Goal: Transaction & Acquisition: Purchase product/service

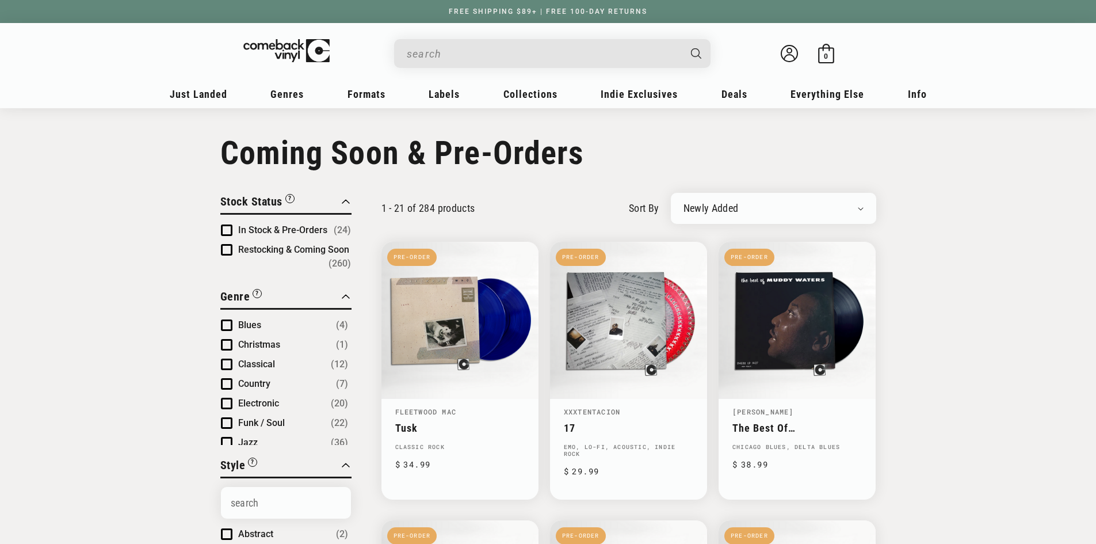
click at [454, 54] on input "Search" at bounding box center [543, 54] width 273 height 24
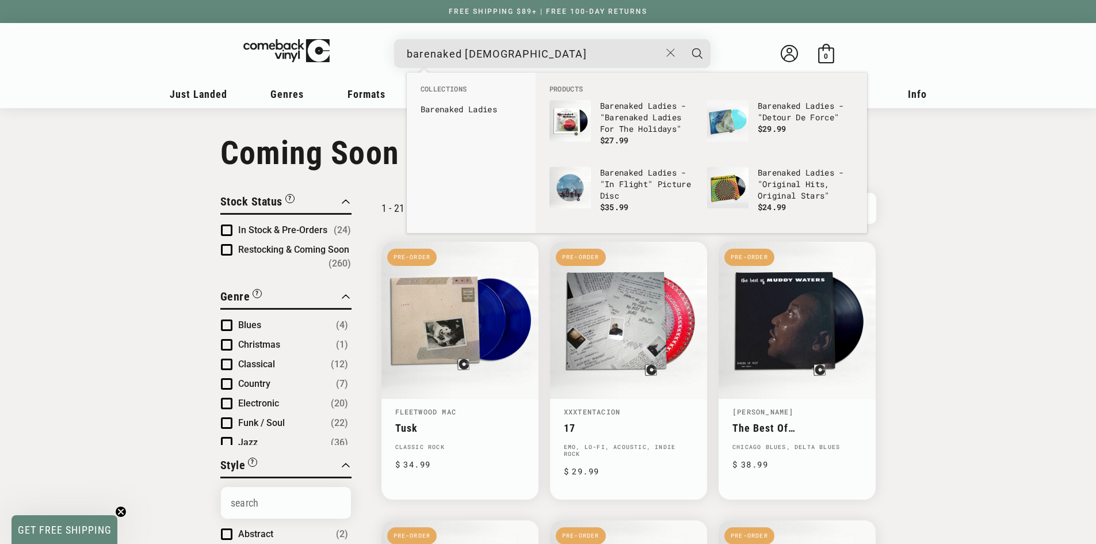
type input "barenaked [DEMOGRAPHIC_DATA]"
click at [683, 39] on button "Search" at bounding box center [697, 53] width 29 height 29
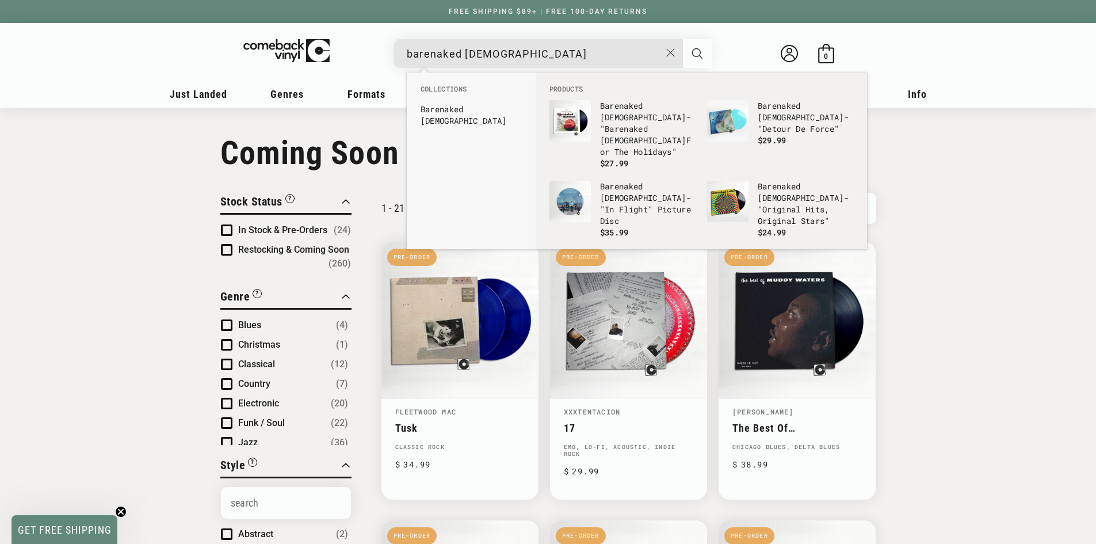
click at [690, 51] on button "Search" at bounding box center [697, 53] width 29 height 29
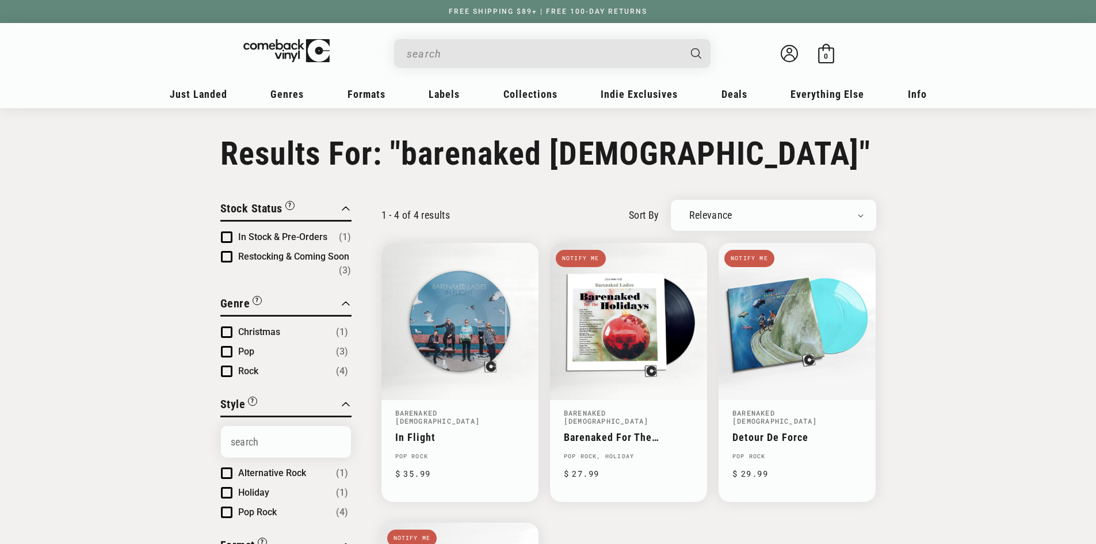
type input "barenaked [DEMOGRAPHIC_DATA]"
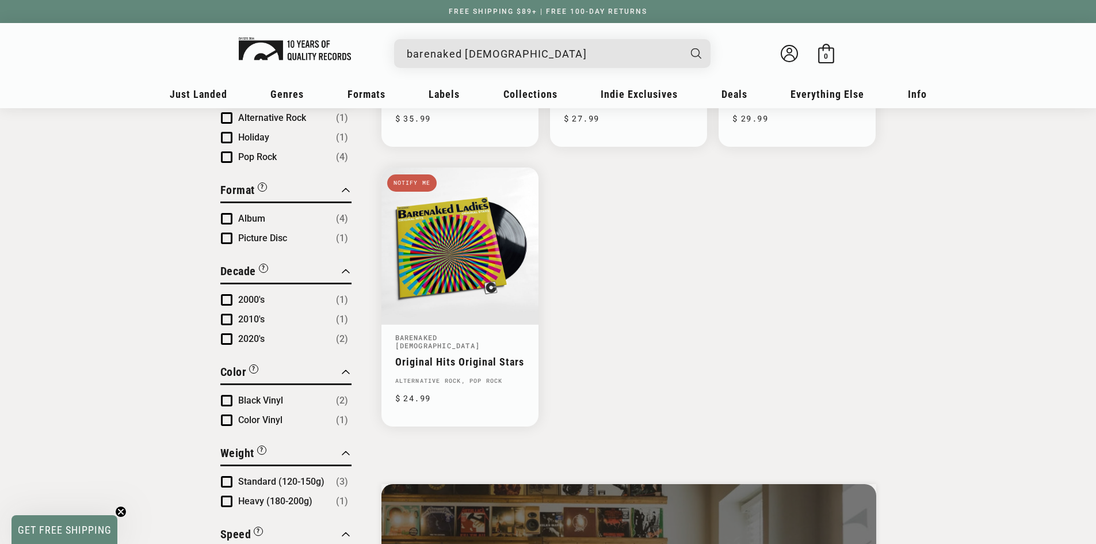
scroll to position [345, 0]
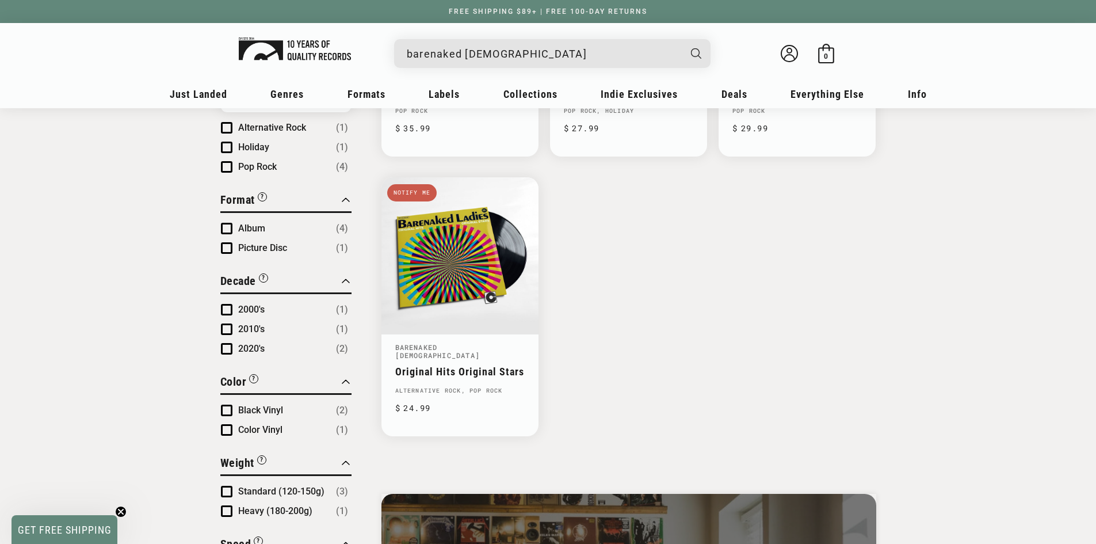
click at [300, 47] on img at bounding box center [295, 48] width 112 height 23
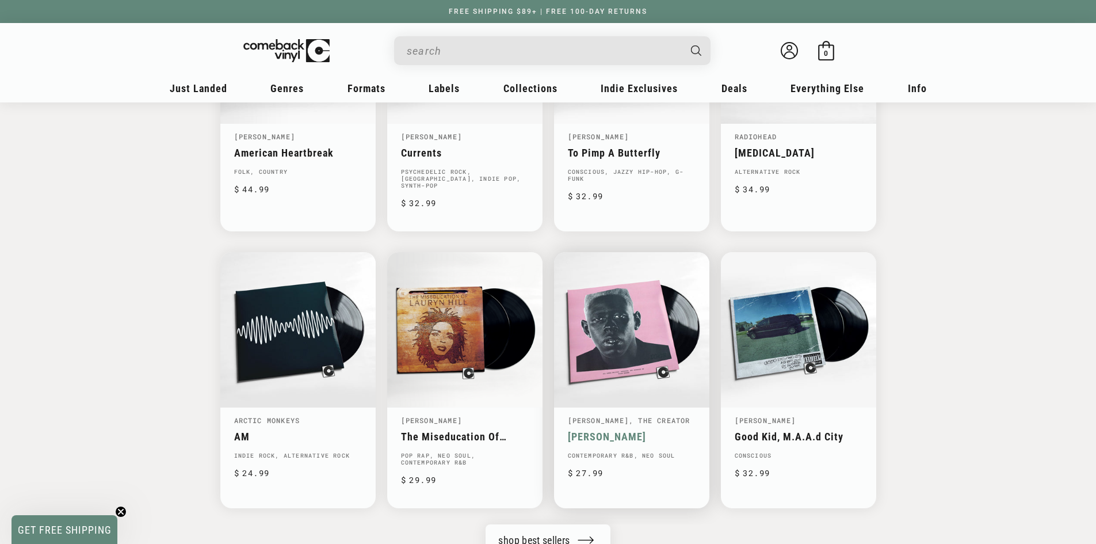
scroll to position [1068, 0]
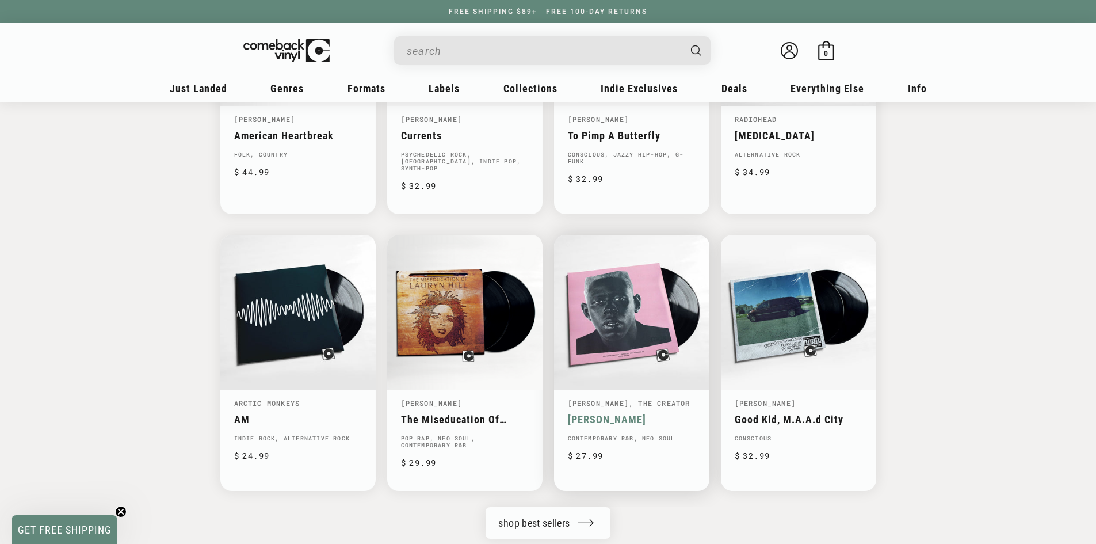
click at [611, 398] on link "Tyler, The Creator" at bounding box center [629, 402] width 123 height 9
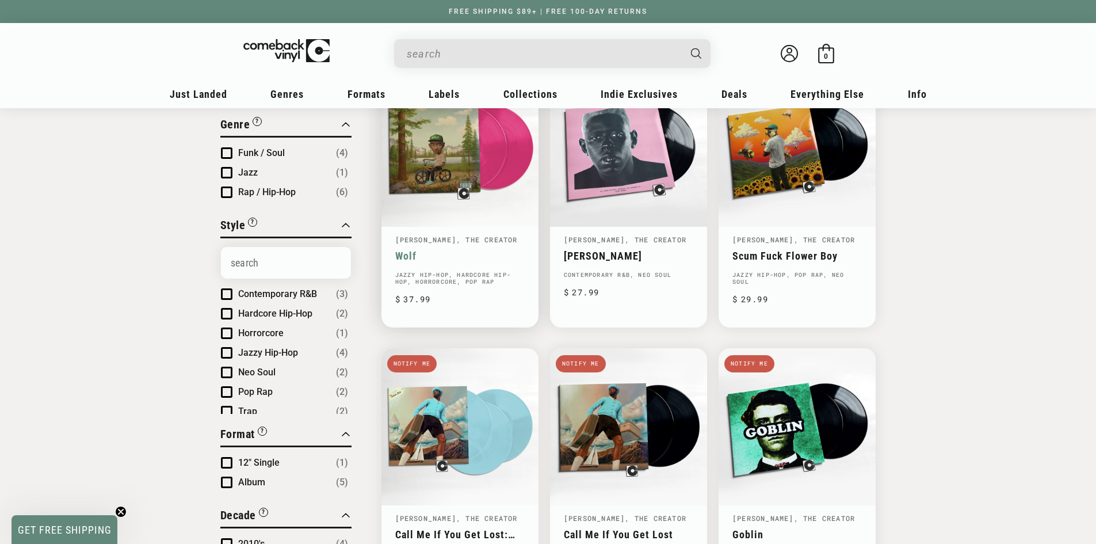
scroll to position [173, 0]
drag, startPoint x: 492, startPoint y: 56, endPoint x: 494, endPoint y: 51, distance: 6.0
click at [494, 51] on input "When autocomplete results are available use up and down arrows to review and en…" at bounding box center [543, 54] width 273 height 24
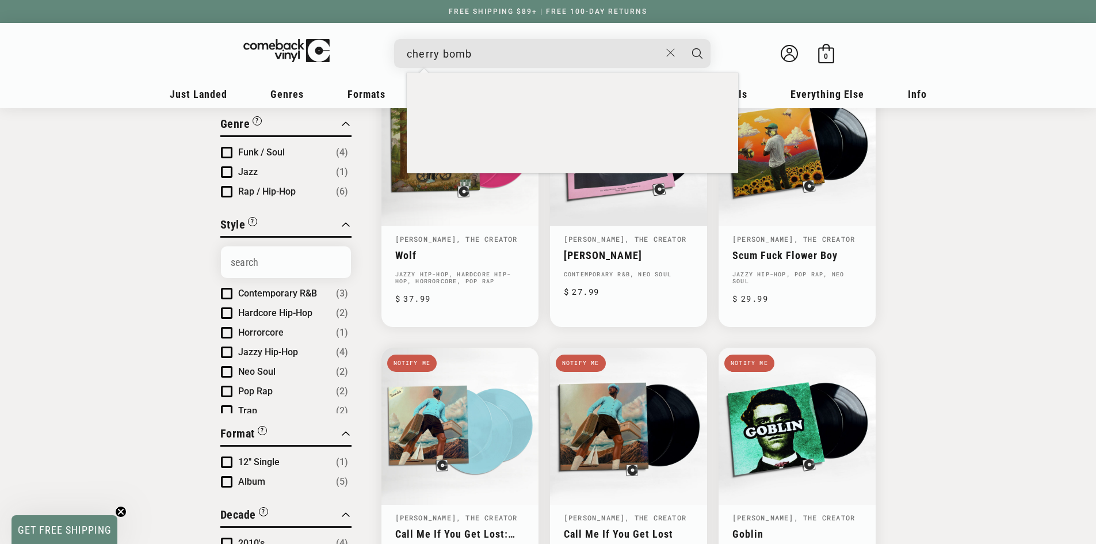
type input "cherry bomb"
click at [683, 39] on button "Search" at bounding box center [697, 53] width 29 height 29
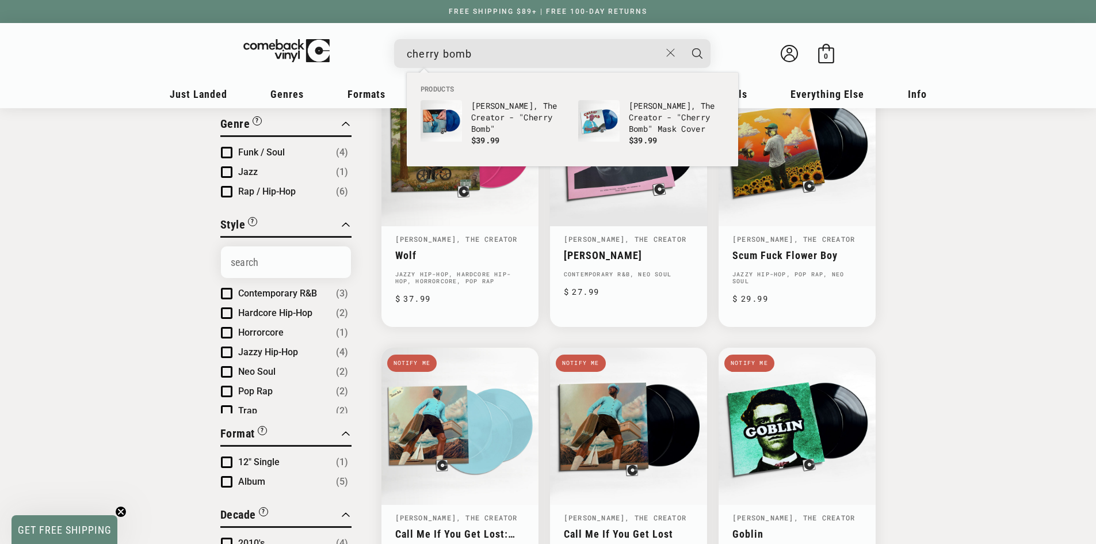
click at [592, 55] on input "cherry bomb" at bounding box center [534, 54] width 254 height 24
click at [683, 39] on button "Search" at bounding box center [697, 53] width 29 height 29
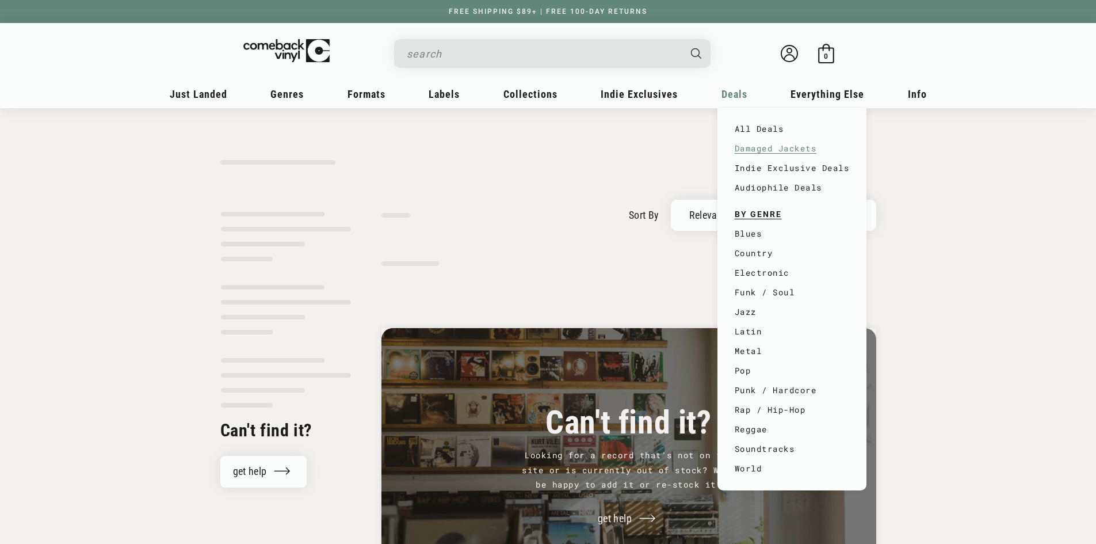
type input "cherry bomb"
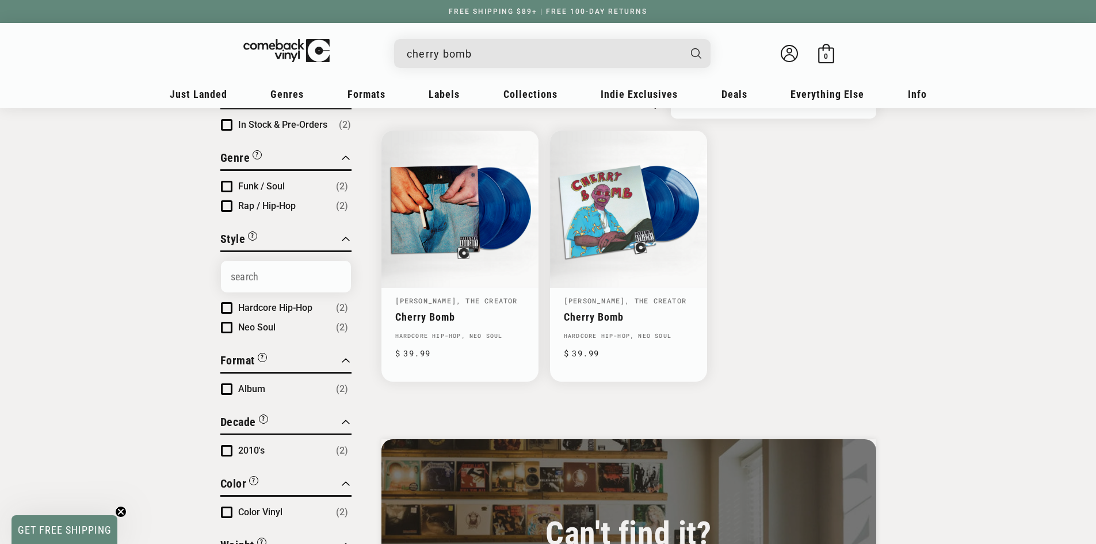
scroll to position [115, 0]
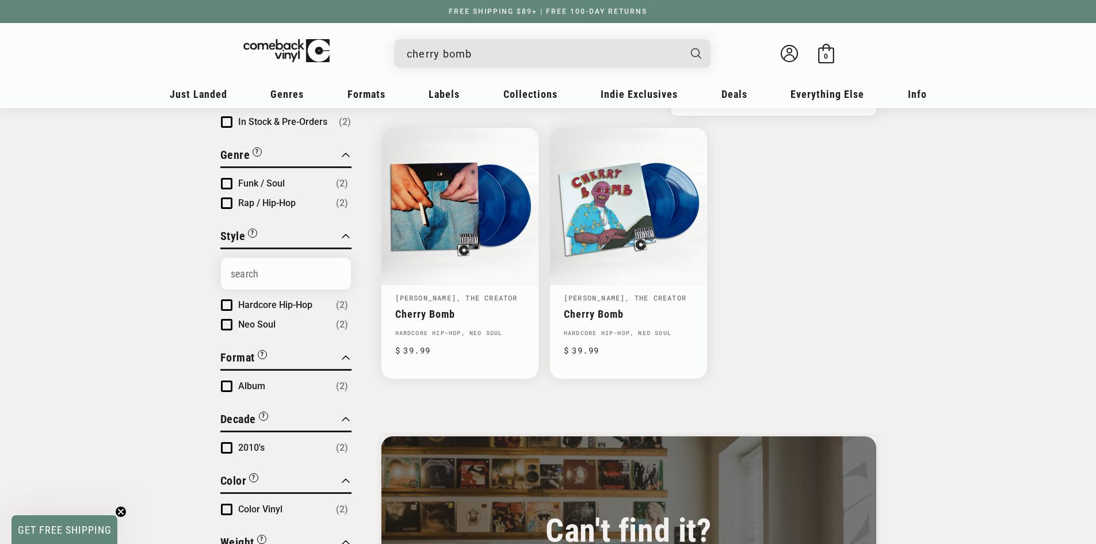
drag, startPoint x: 549, startPoint y: 53, endPoint x: 327, endPoint y: 24, distance: 223.4
click at [333, 27] on header "My account Just Landed Just Landed New Releases Genres" at bounding box center [548, 65] width 828 height 85
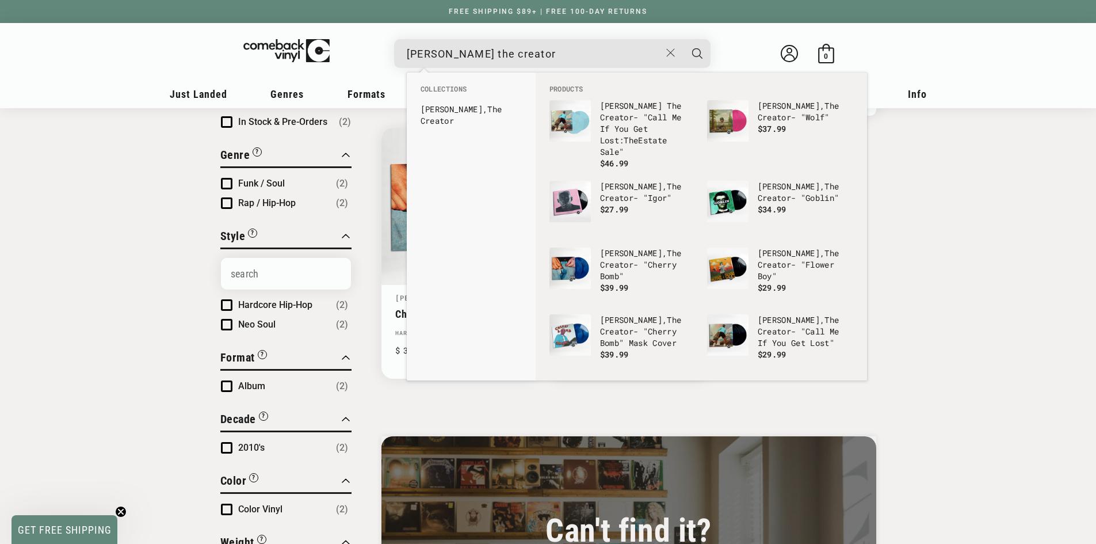
type input "tyler the creator"
click at [683, 39] on button "Search" at bounding box center [697, 53] width 29 height 29
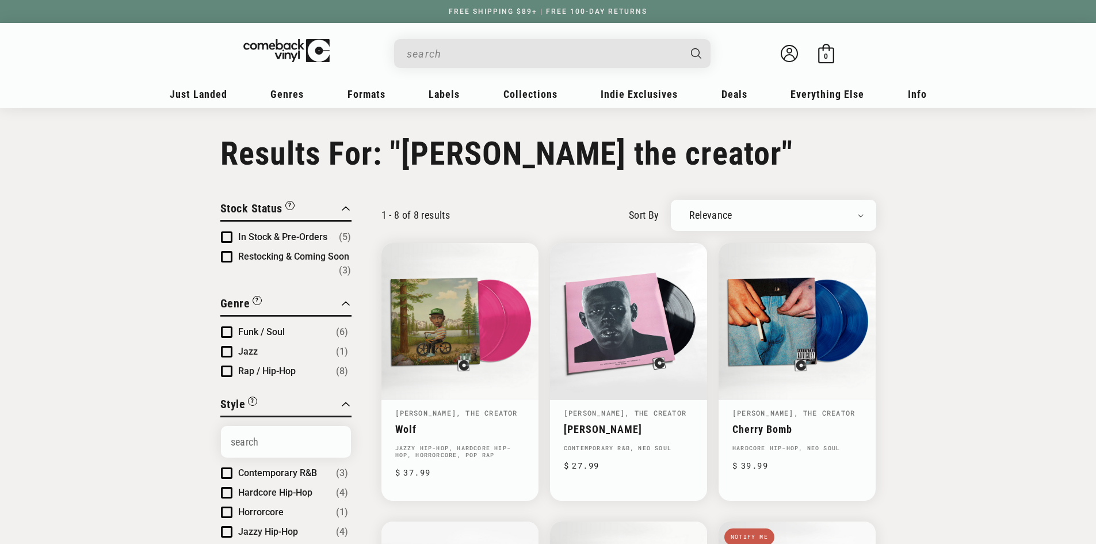
type input "tyler the creator"
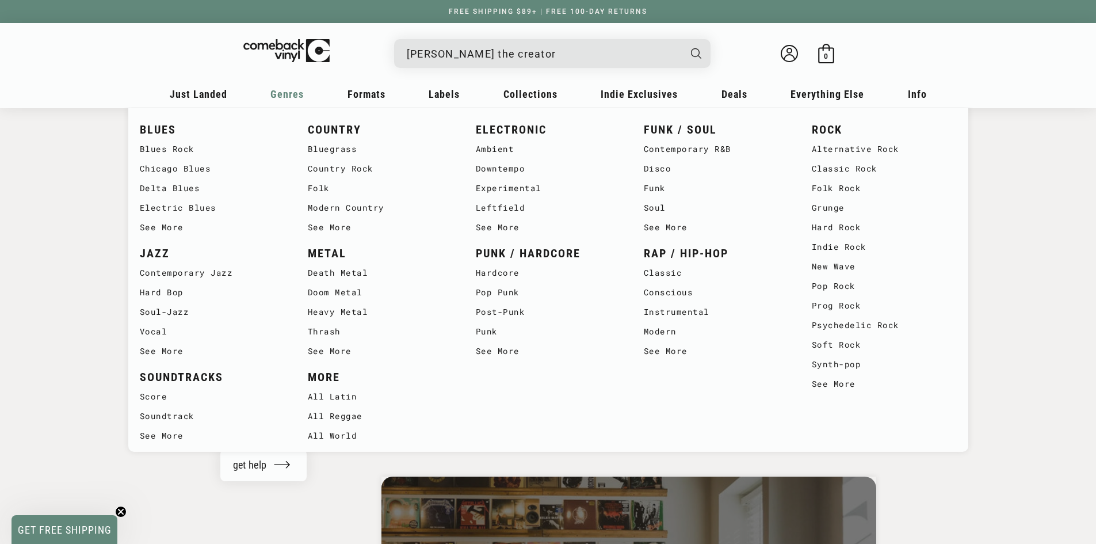
scroll to position [633, 0]
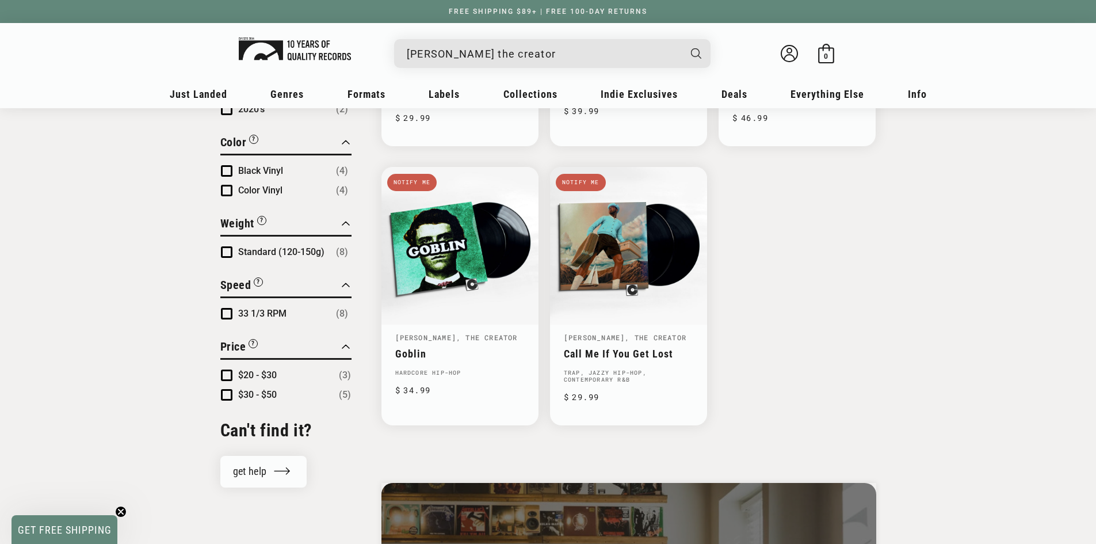
click at [319, 60] on img at bounding box center [295, 48] width 112 height 23
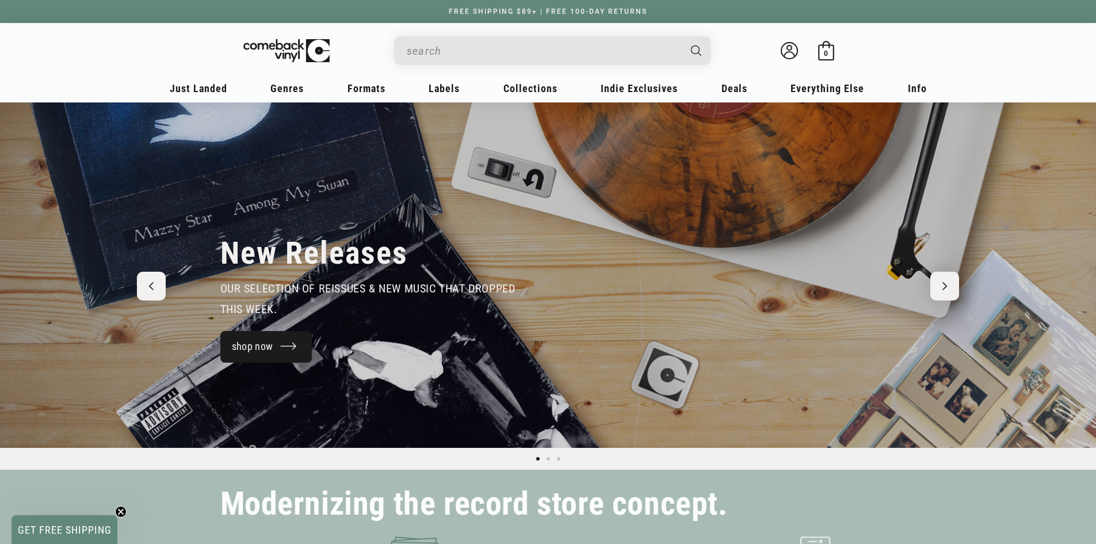
click at [300, 345] on link "shop now" at bounding box center [266, 347] width 92 height 32
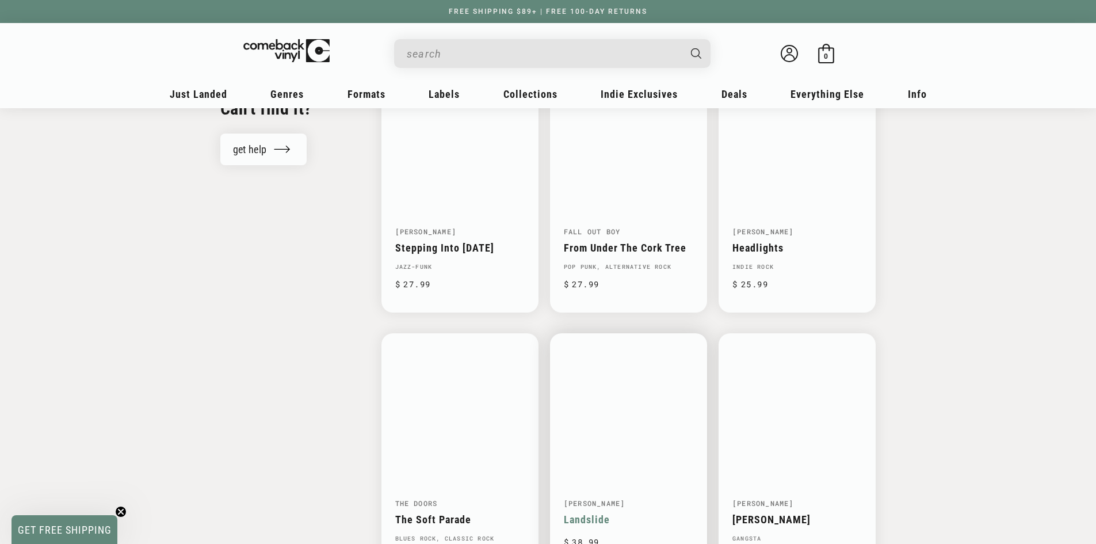
scroll to position [1381, 0]
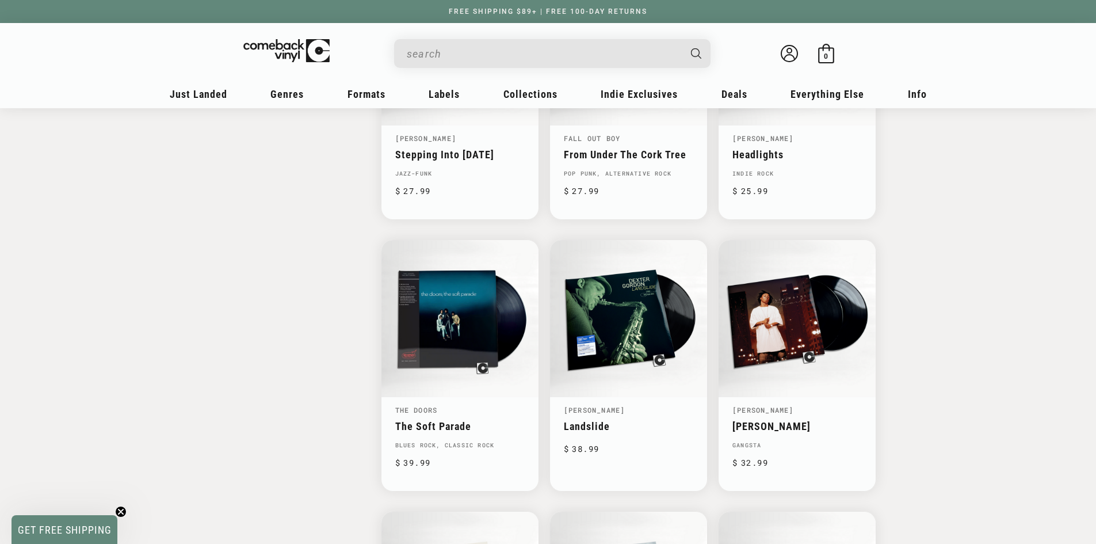
click at [567, 58] on input "When autocomplete results are available use up and down arrows to review and en…" at bounding box center [543, 54] width 273 height 24
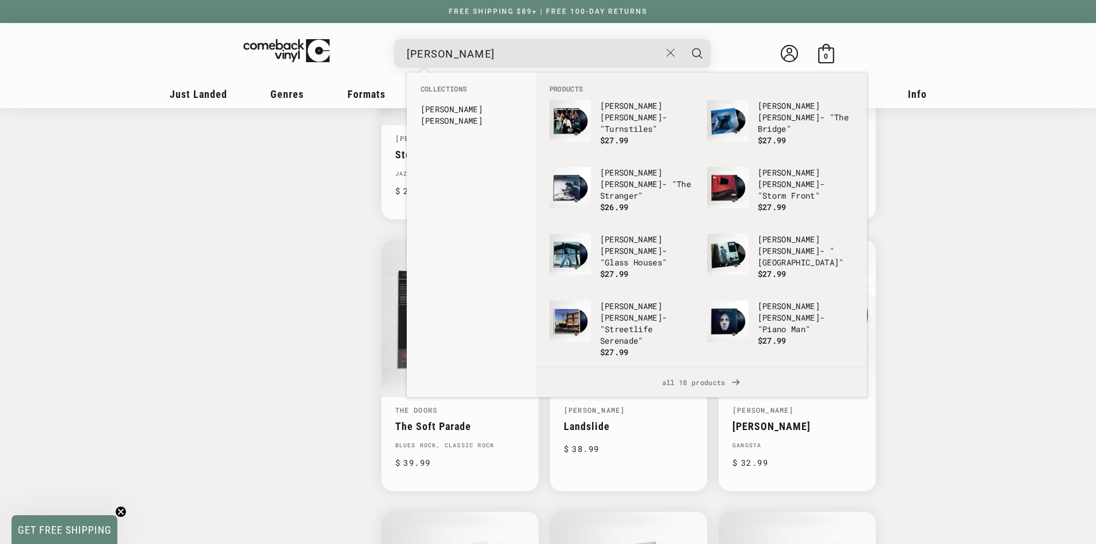
type input "[PERSON_NAME]"
click at [683, 39] on button "Search" at bounding box center [697, 53] width 29 height 29
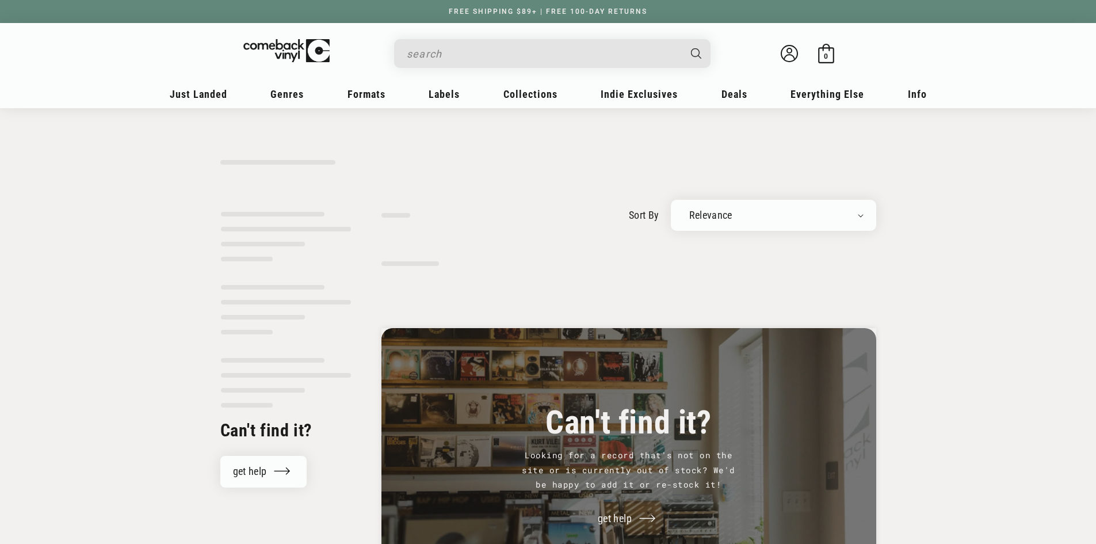
type input "[PERSON_NAME]"
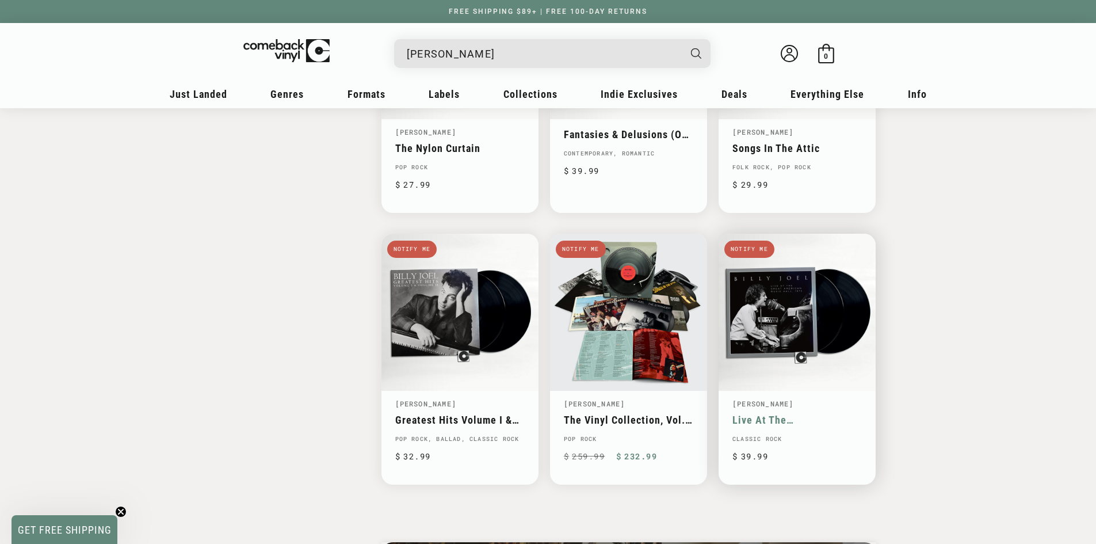
scroll to position [1381, 0]
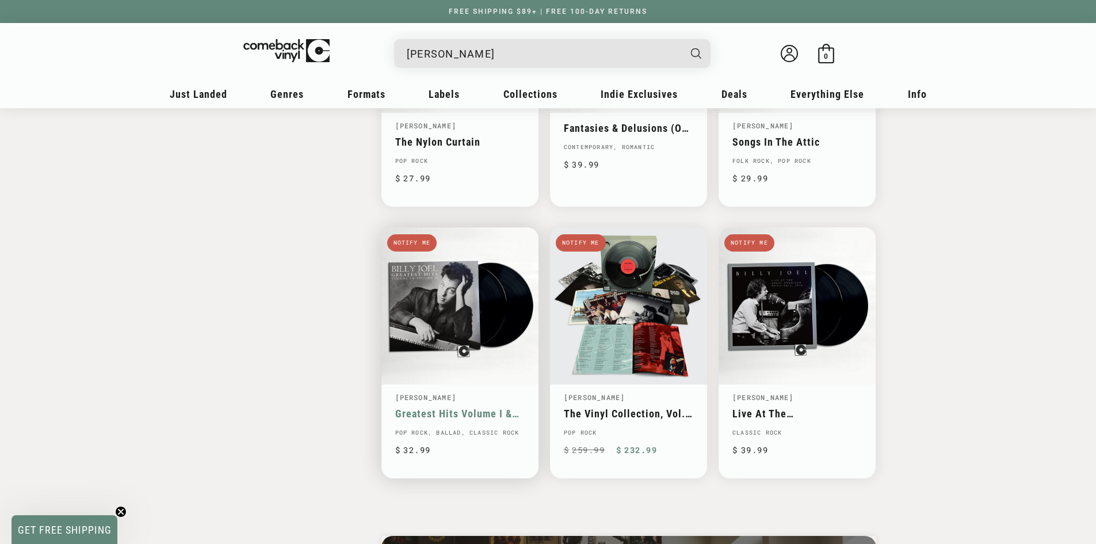
click at [476, 419] on link "Greatest Hits Volume I & Volume II" at bounding box center [459, 413] width 129 height 12
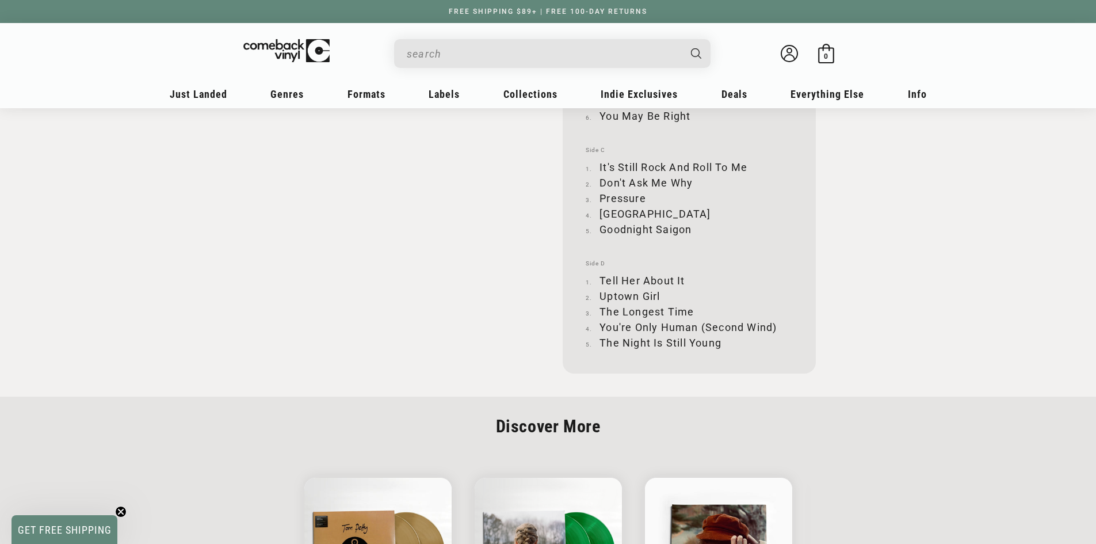
scroll to position [1496, 0]
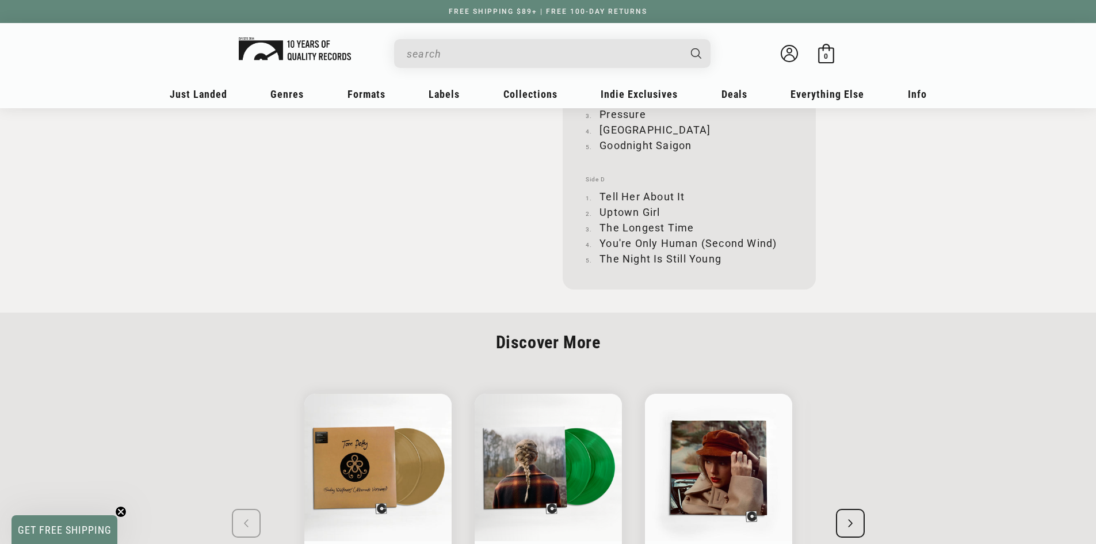
click at [327, 55] on img at bounding box center [295, 48] width 112 height 23
